Goal: Task Accomplishment & Management: Complete application form

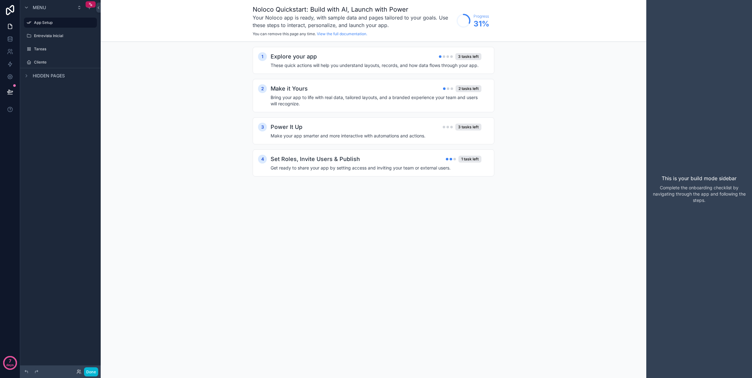
click at [370, 162] on div "Set Roles, Invite Users & Publish 1 task left" at bounding box center [376, 159] width 211 height 9
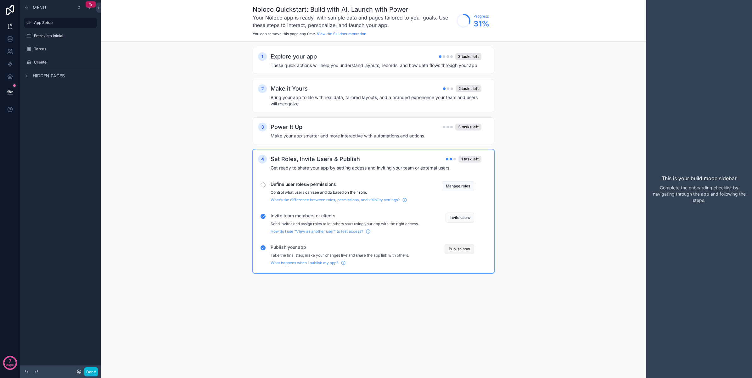
click at [457, 250] on button "Publish now" at bounding box center [460, 249] width 30 height 10
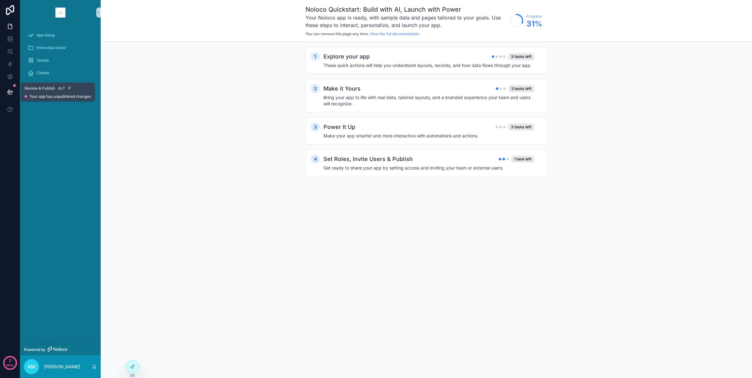
click at [8, 92] on icon at bounding box center [10, 92] width 6 height 6
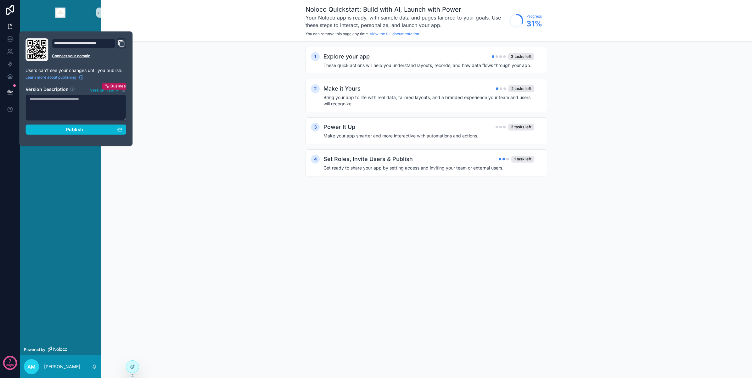
click at [82, 106] on textarea at bounding box center [76, 107] width 101 height 26
type textarea "*******"
click at [79, 128] on span "Publish" at bounding box center [74, 130] width 17 height 6
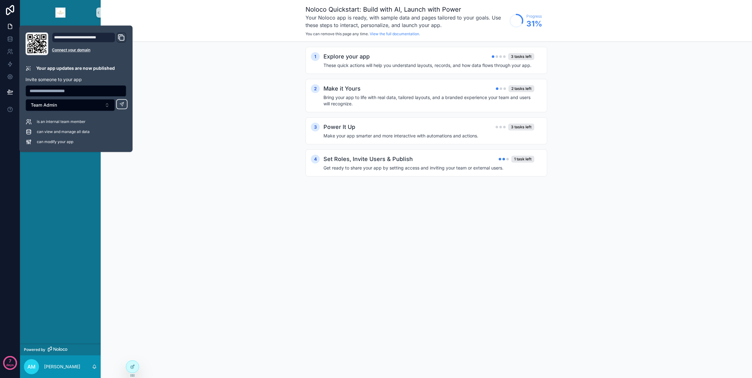
click at [197, 111] on div "1 Explore your app 3 tasks left These quick actions will help you understand la…" at bounding box center [427, 118] width 652 height 152
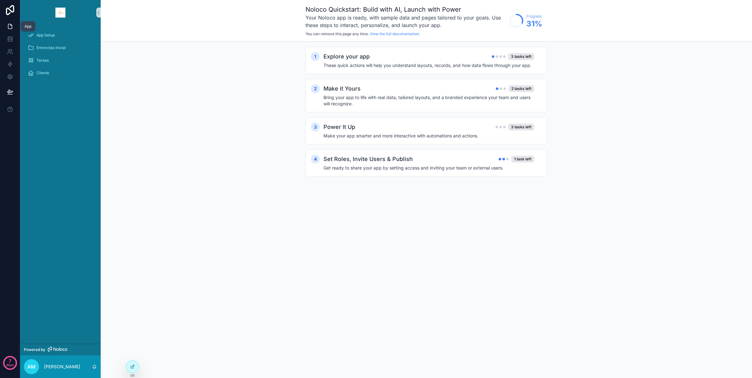
click at [15, 27] on link at bounding box center [10, 26] width 20 height 13
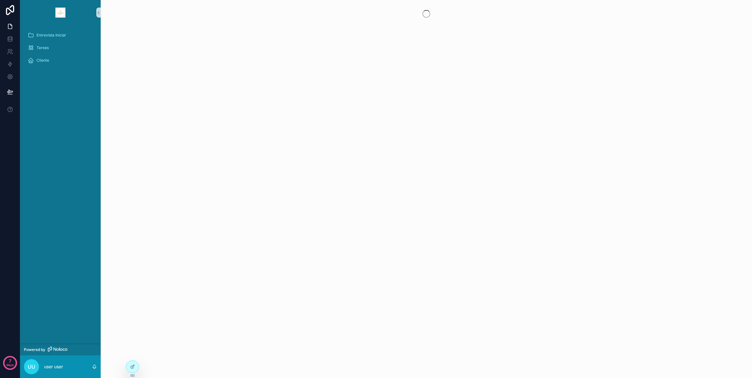
click at [44, 80] on div "Entrevista Inicial Tareas Cliente" at bounding box center [60, 184] width 81 height 319
click at [51, 56] on div "Cliente" at bounding box center [60, 60] width 65 height 10
click at [13, 26] on icon at bounding box center [10, 26] width 6 height 6
click at [46, 58] on span "Cliente" at bounding box center [43, 60] width 13 height 5
